Goal: Navigation & Orientation: Find specific page/section

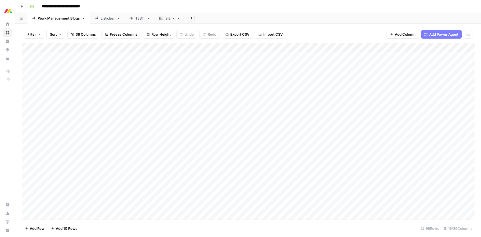
click at [103, 21] on div "Listicles" at bounding box center [108, 18] width 14 height 5
click at [63, 20] on div "Work Management Blogs" at bounding box center [59, 18] width 42 height 5
click at [131, 20] on div "TEST" at bounding box center [136, 18] width 15 height 5
click at [58, 20] on div "Work Management Blogs" at bounding box center [59, 18] width 42 height 5
click at [133, 19] on icon at bounding box center [131, 18] width 4 height 4
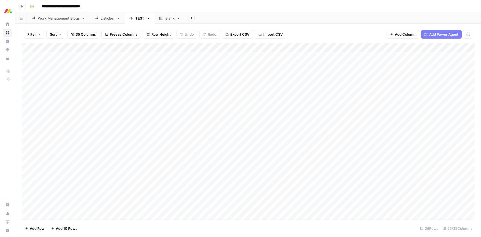
click at [68, 20] on div "Work Management Blogs" at bounding box center [59, 18] width 42 height 5
